Goal: Transaction & Acquisition: Book appointment/travel/reservation

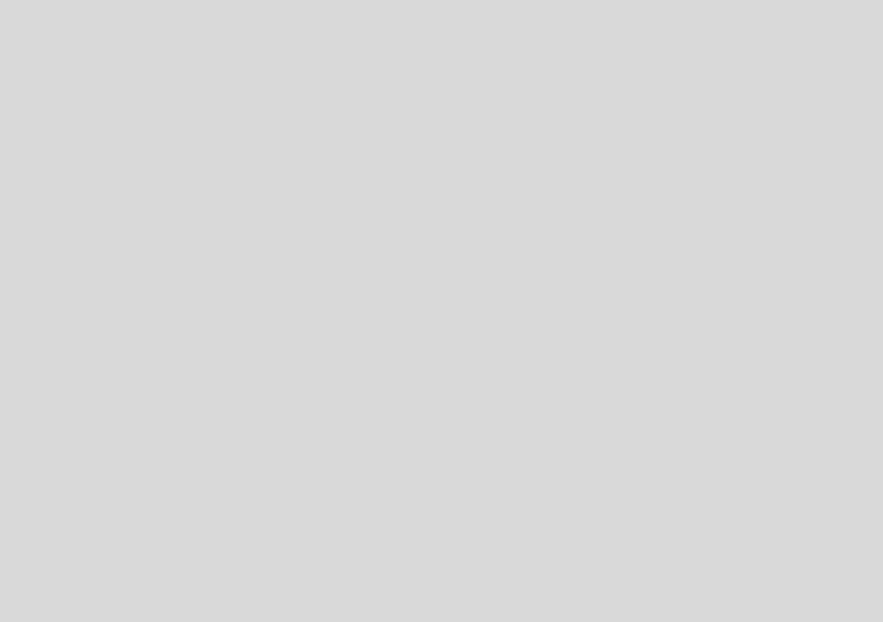
select select "es"
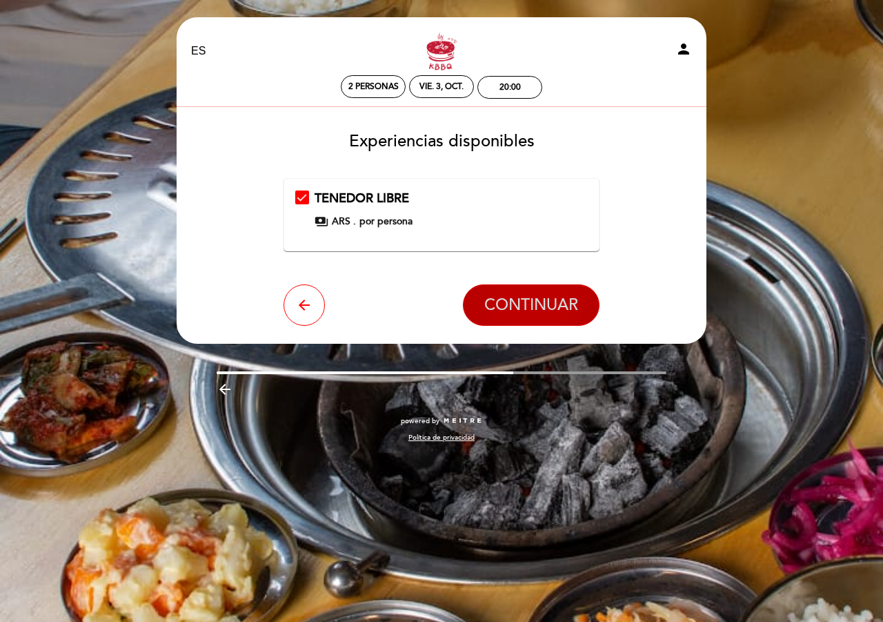
click at [518, 297] on span "CONTINUAR" at bounding box center [531, 304] width 94 height 19
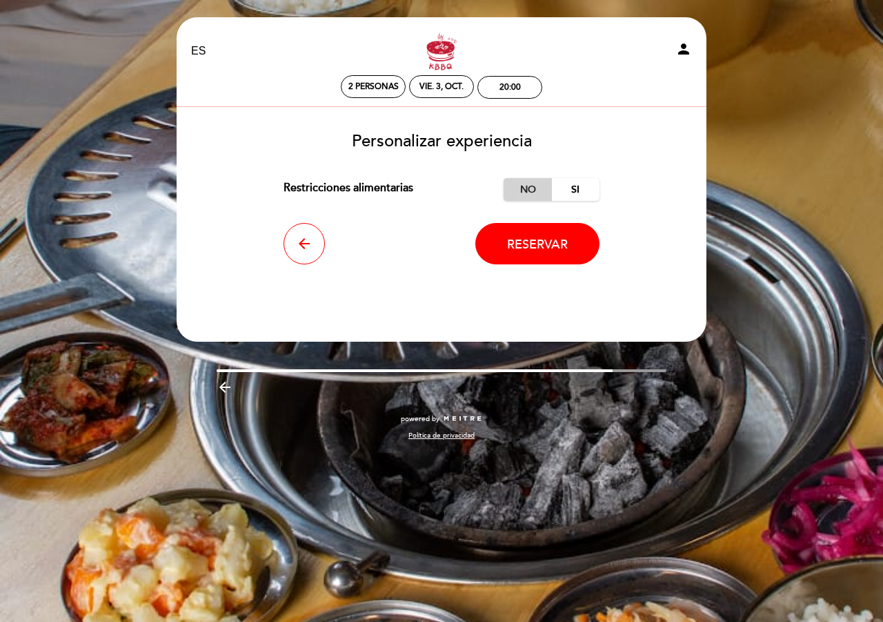
click at [525, 190] on label "No" at bounding box center [528, 189] width 48 height 23
click at [516, 246] on span "Reservar" at bounding box center [537, 244] width 61 height 15
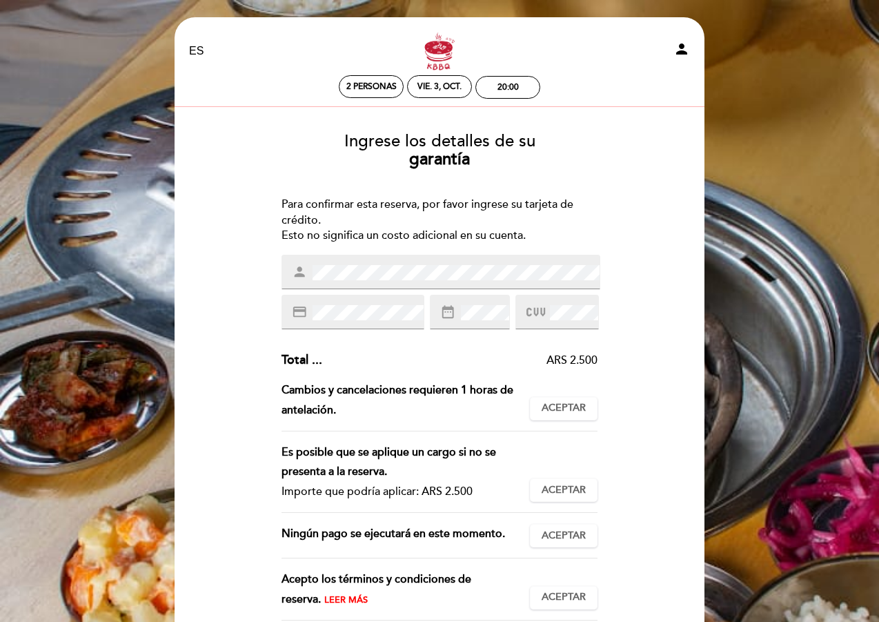
click at [501, 250] on div "Ingrese los detalles de su garantía Para confirmar esta reserva, por favor ingr…" at bounding box center [439, 402] width 510 height 562
click at [779, 54] on div "EN ES PT Kbbq - Soho person 2 personas vie. 3, oct. 20:00 Sucursal KBBQ Soho Su…" at bounding box center [439, 407] width 879 height 814
click at [646, 111] on section at bounding box center [439, 114] width 510 height 14
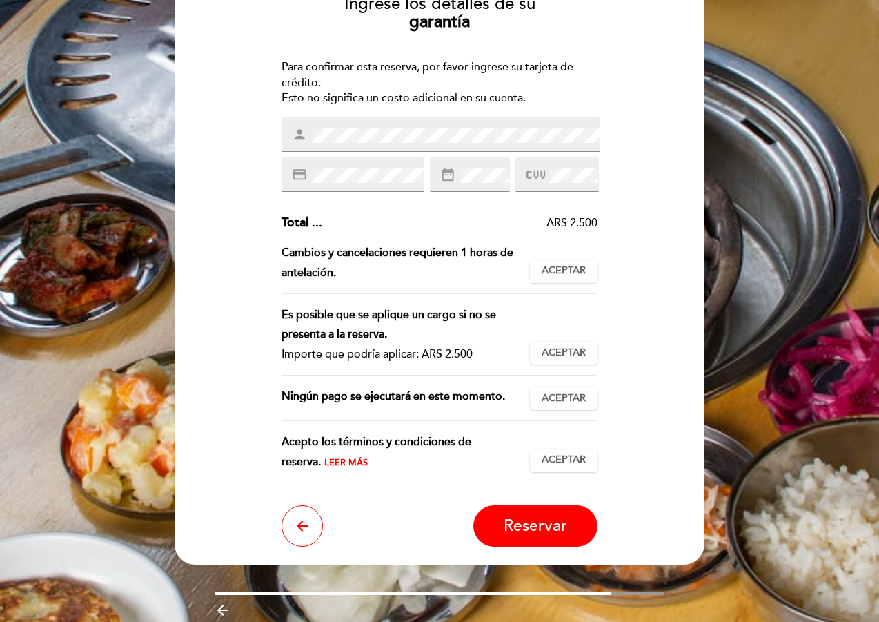
scroll to position [138, 0]
click at [324, 464] on span "Leer más" at bounding box center [345, 461] width 43 height 11
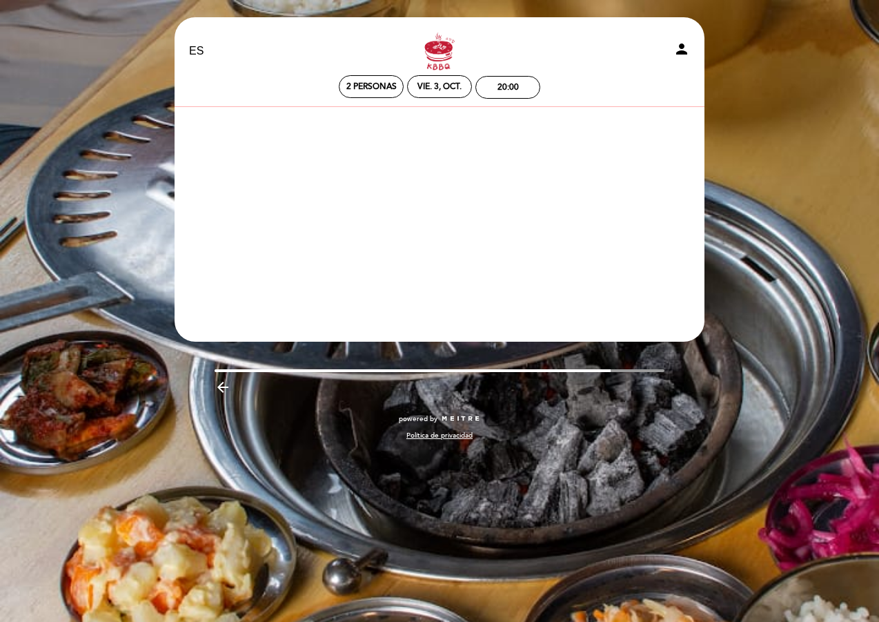
scroll to position [0, 0]
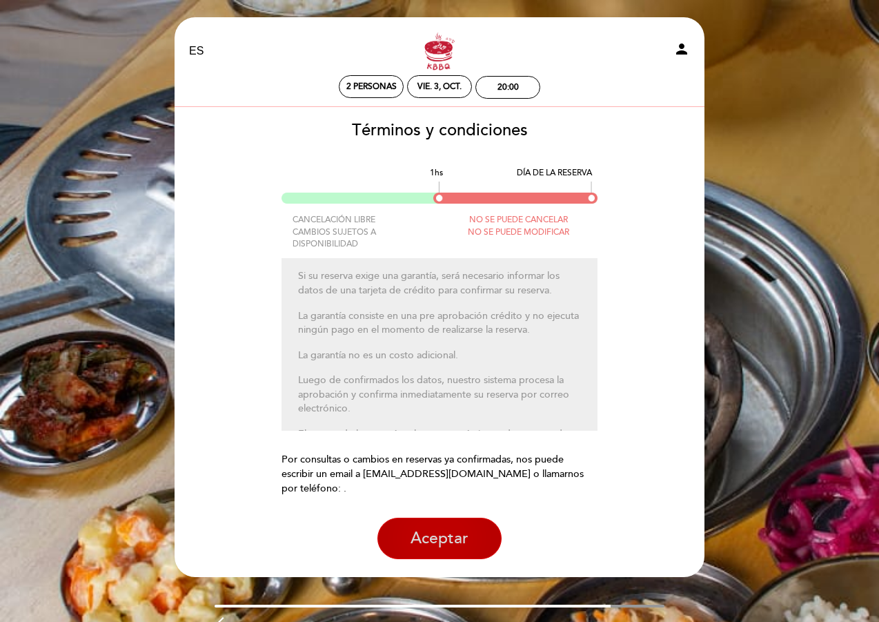
click at [453, 527] on button "Aceptar" at bounding box center [439, 537] width 124 height 41
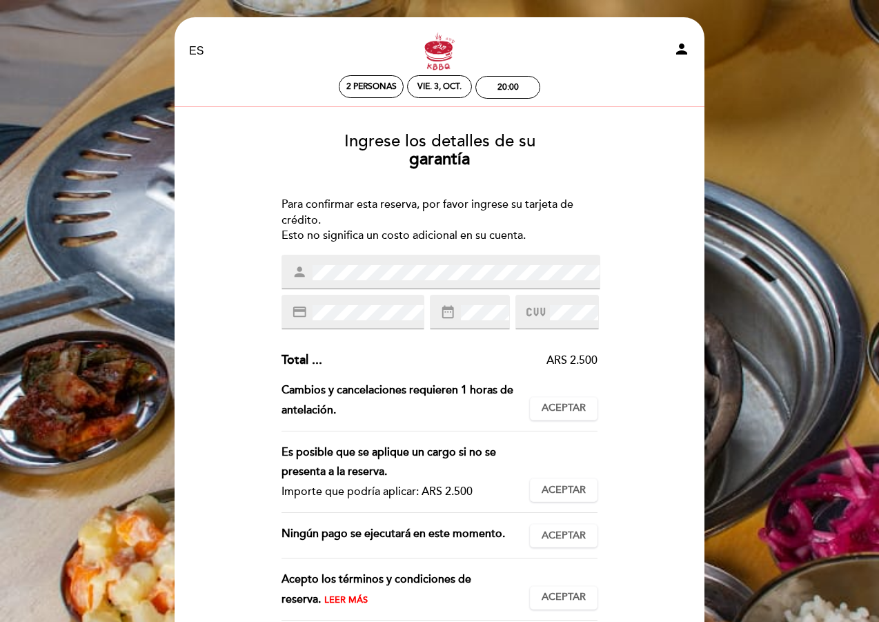
click at [628, 239] on div "Ingrese los detalles de su garantía Para confirmar esta reserva, por favor ingr…" at bounding box center [439, 402] width 510 height 562
